Goal: Transaction & Acquisition: Purchase product/service

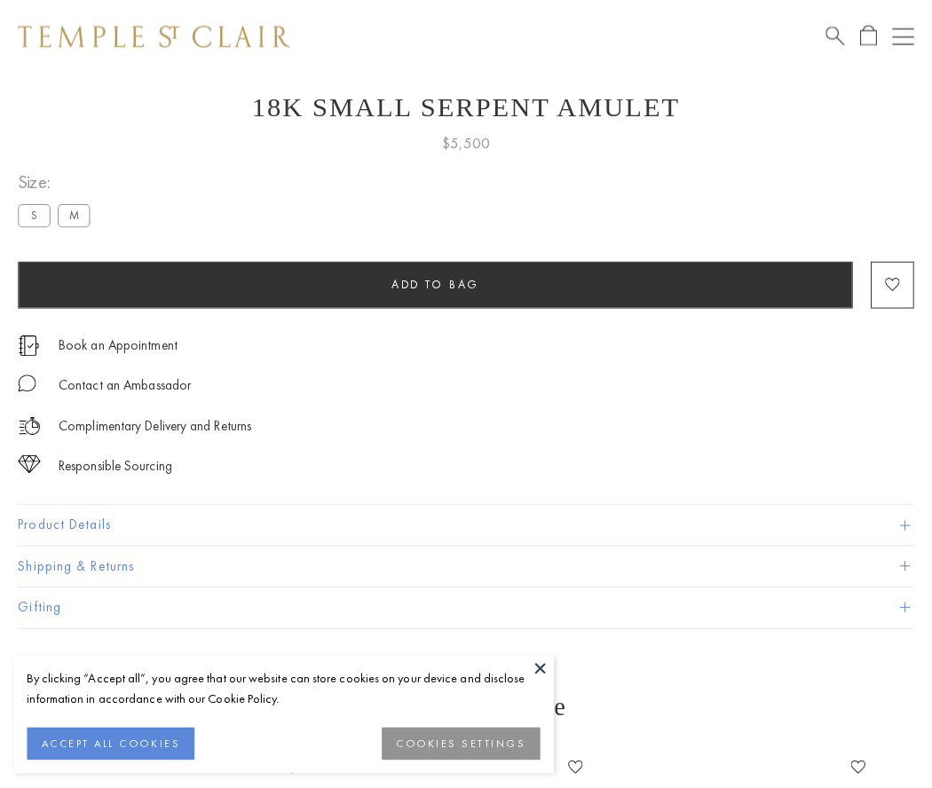
scroll to position [71, 0]
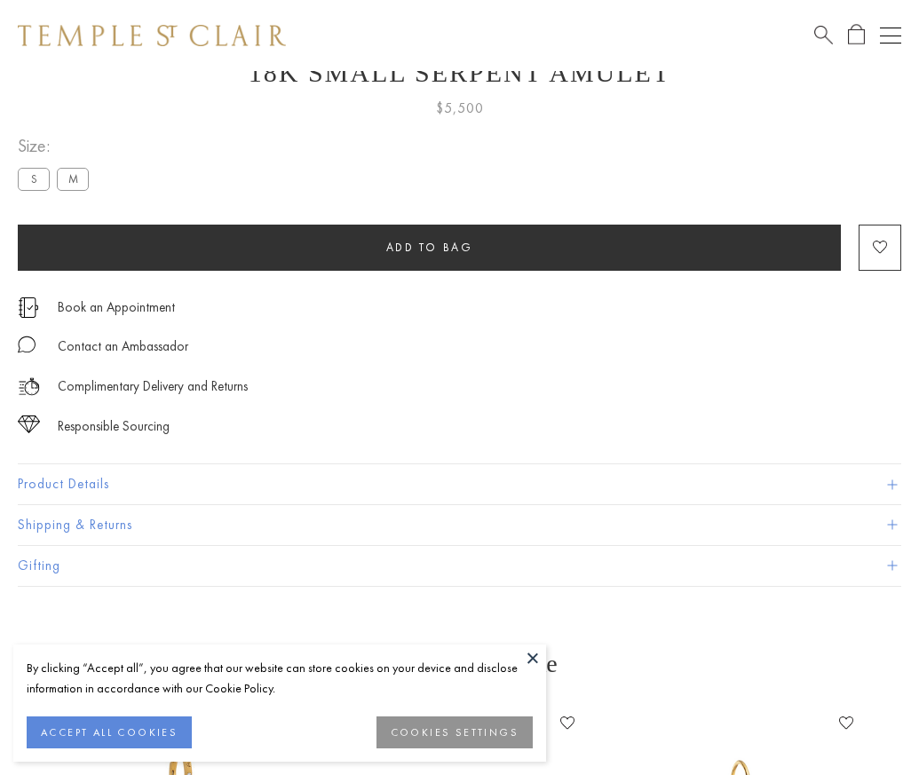
click at [429, 247] on span "Add to bag" at bounding box center [429, 247] width 87 height 15
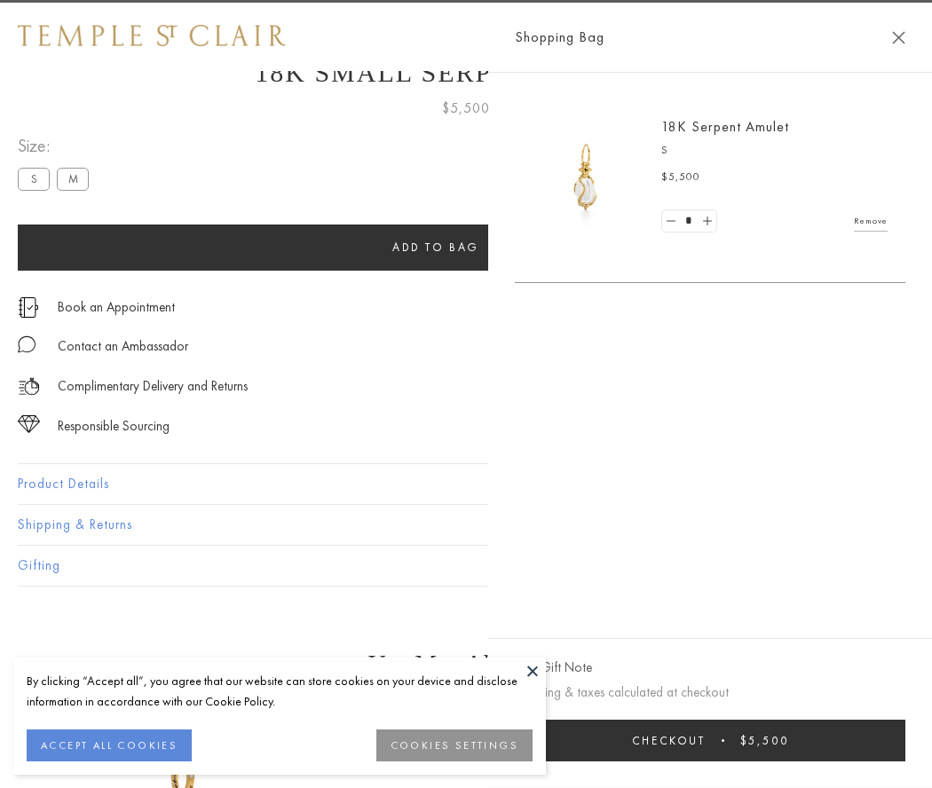
click at [710, 741] on button "Checkout $5,500" at bounding box center [710, 741] width 391 height 42
